Goal: Find specific page/section: Find specific page/section

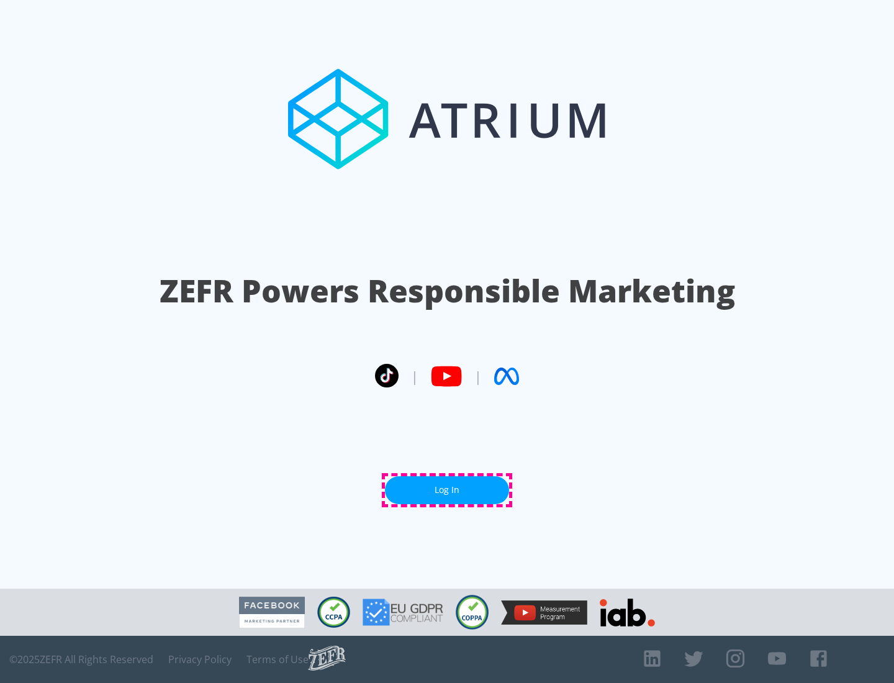
click at [447, 490] on link "Log In" at bounding box center [447, 490] width 124 height 28
